Goal: Contribute content: Contribute content

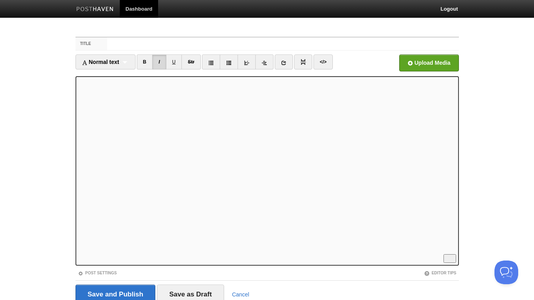
scroll to position [43, 0]
click at [161, 61] on link "I" at bounding box center [159, 62] width 14 height 15
click at [162, 63] on link "I" at bounding box center [159, 62] width 14 height 15
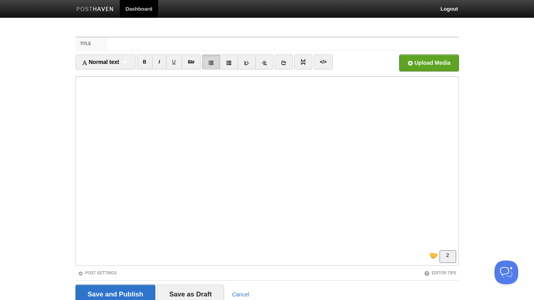
scroll to position [171, 0]
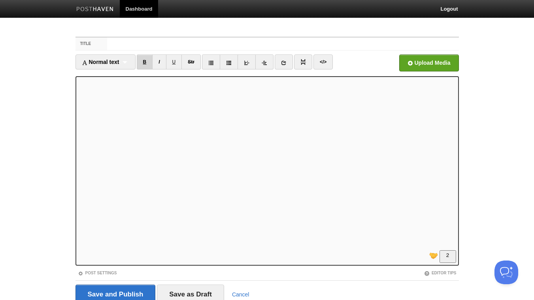
click at [148, 62] on link "B" at bounding box center [145, 62] width 16 height 15
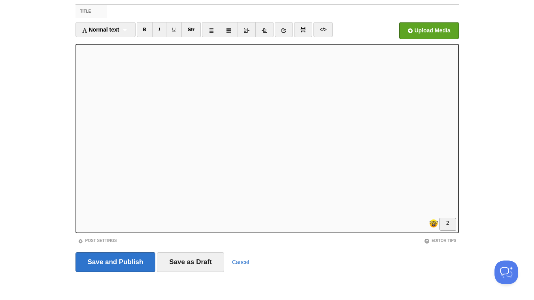
scroll to position [169, 0]
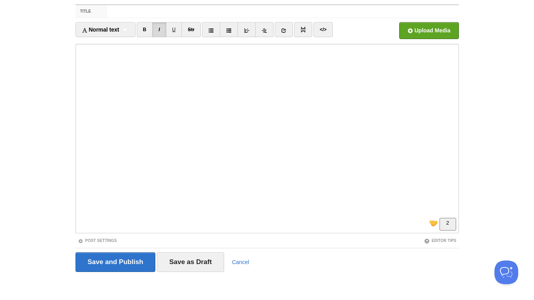
click at [127, 245] on html "Dashboard Logout Your Sites Daily Thought for Change Create a new site Edit you…" at bounding box center [267, 135] width 534 height 334
click at [145, 13] on input "Title" at bounding box center [282, 11] width 351 height 13
drag, startPoint x: 165, startPoint y: 10, endPoint x: 102, endPoint y: 10, distance: 63.2
click at [107, 10] on input "The questions" at bounding box center [282, 11] width 351 height 13
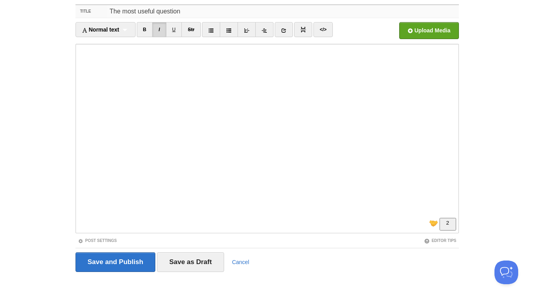
scroll to position [85, 0]
drag, startPoint x: 186, startPoint y: 13, endPoint x: 108, endPoint y: 11, distance: 77.9
click at [108, 11] on input "The most useful question" at bounding box center [282, 11] width 351 height 13
type input "This question will tell you why you aren't as successful as "them". And why you…"
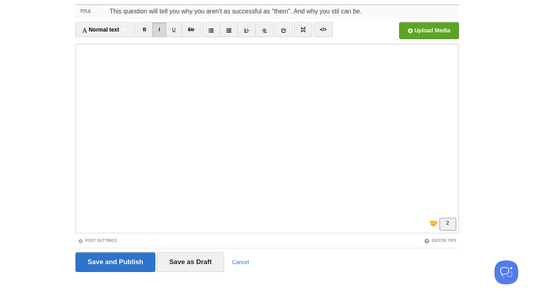
scroll to position [0, 0]
click at [125, 260] on input "Save and Publish" at bounding box center [115, 262] width 80 height 20
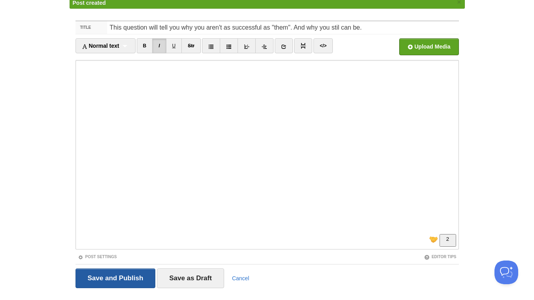
scroll to position [30, 0]
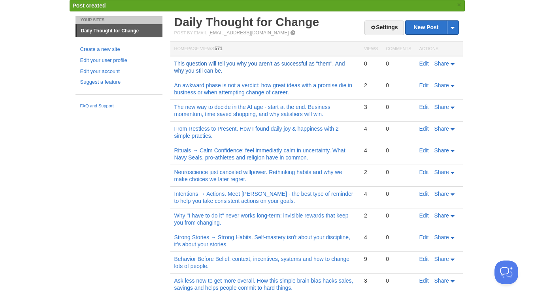
click at [209, 70] on link "This question will tell you why you aren't as successful as "them". And why you…" at bounding box center [259, 66] width 171 height 13
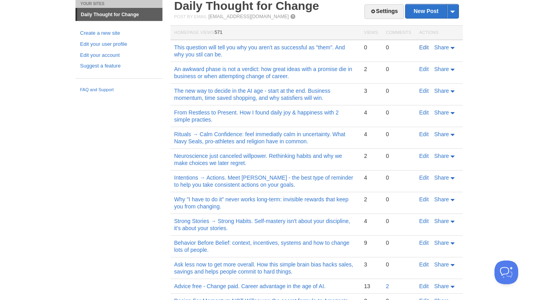
click at [420, 46] on link "Edit" at bounding box center [423, 47] width 9 height 6
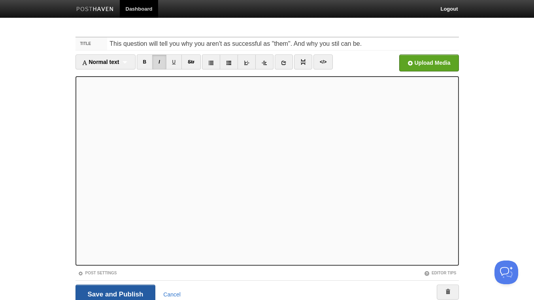
click at [109, 292] on input "Save and Publish" at bounding box center [115, 295] width 80 height 20
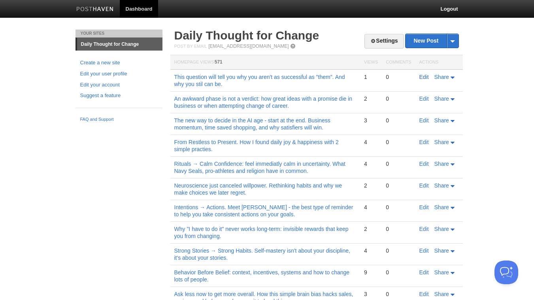
click at [422, 78] on link "Edit" at bounding box center [423, 77] width 9 height 6
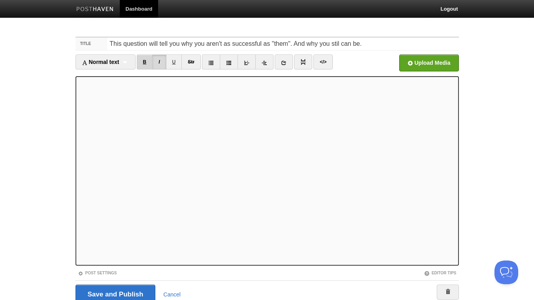
click at [147, 63] on link "B" at bounding box center [145, 62] width 16 height 15
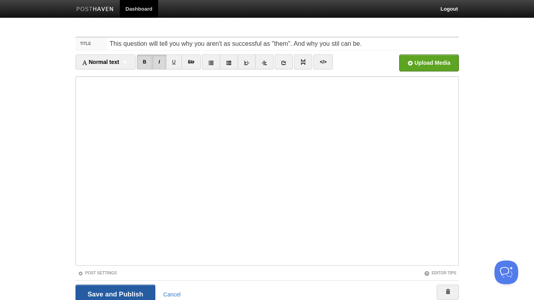
click at [128, 295] on input "Save and Publish" at bounding box center [115, 295] width 80 height 20
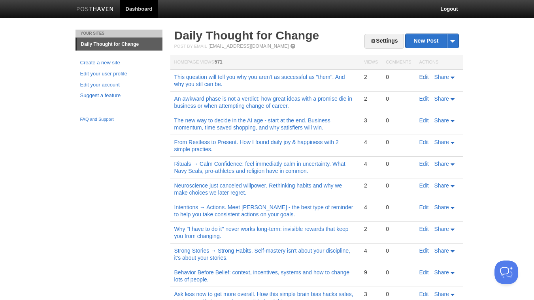
click at [425, 79] on link "Edit" at bounding box center [423, 77] width 9 height 6
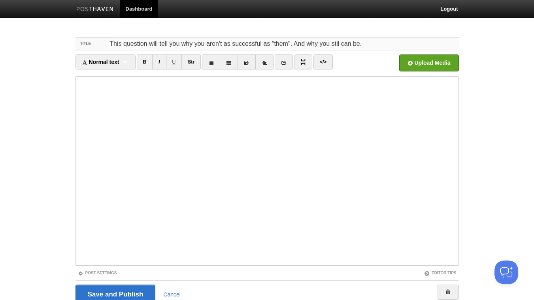
click at [340, 44] on input "This question will tell you why you aren't as successful as "them". And why you…" at bounding box center [282, 44] width 351 height 13
type input "This question will tell you why you aren't as successful as "them". And why you…"
click at [113, 297] on input "Save and Publish" at bounding box center [115, 295] width 80 height 20
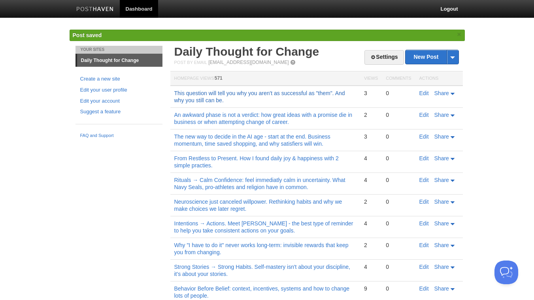
click at [262, 92] on link "This question will tell you why you aren't as successful as "them". And why you…" at bounding box center [259, 96] width 171 height 13
